Goal: Task Accomplishment & Management: Manage account settings

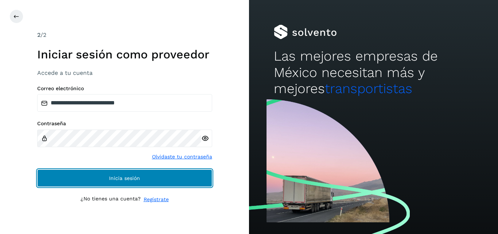
click at [122, 177] on span "Inicia sesión" at bounding box center [124, 178] width 31 height 5
click at [142, 180] on button "Inicia sesión" at bounding box center [124, 178] width 175 height 18
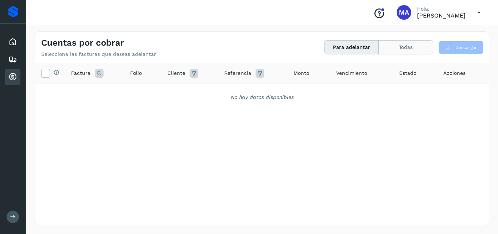
click at [425, 45] on button "Todas" at bounding box center [406, 48] width 54 height 14
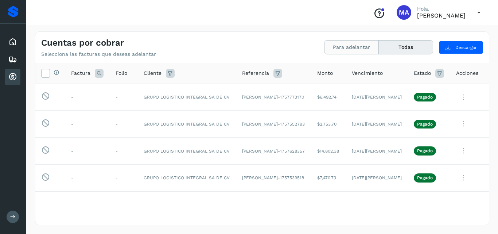
click at [364, 47] on button "Para adelantar" at bounding box center [352, 48] width 54 height 14
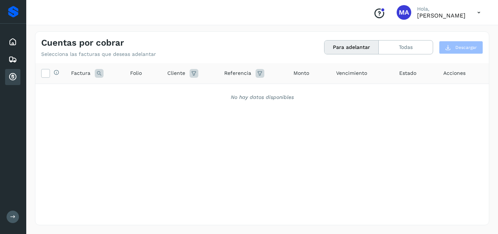
click at [483, 10] on icon at bounding box center [479, 12] width 15 height 15
click at [421, 34] on div "Cerrar sesión" at bounding box center [443, 33] width 87 height 14
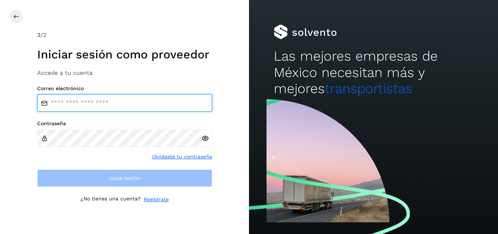
type input "**********"
